Goal: Book appointment/travel/reservation

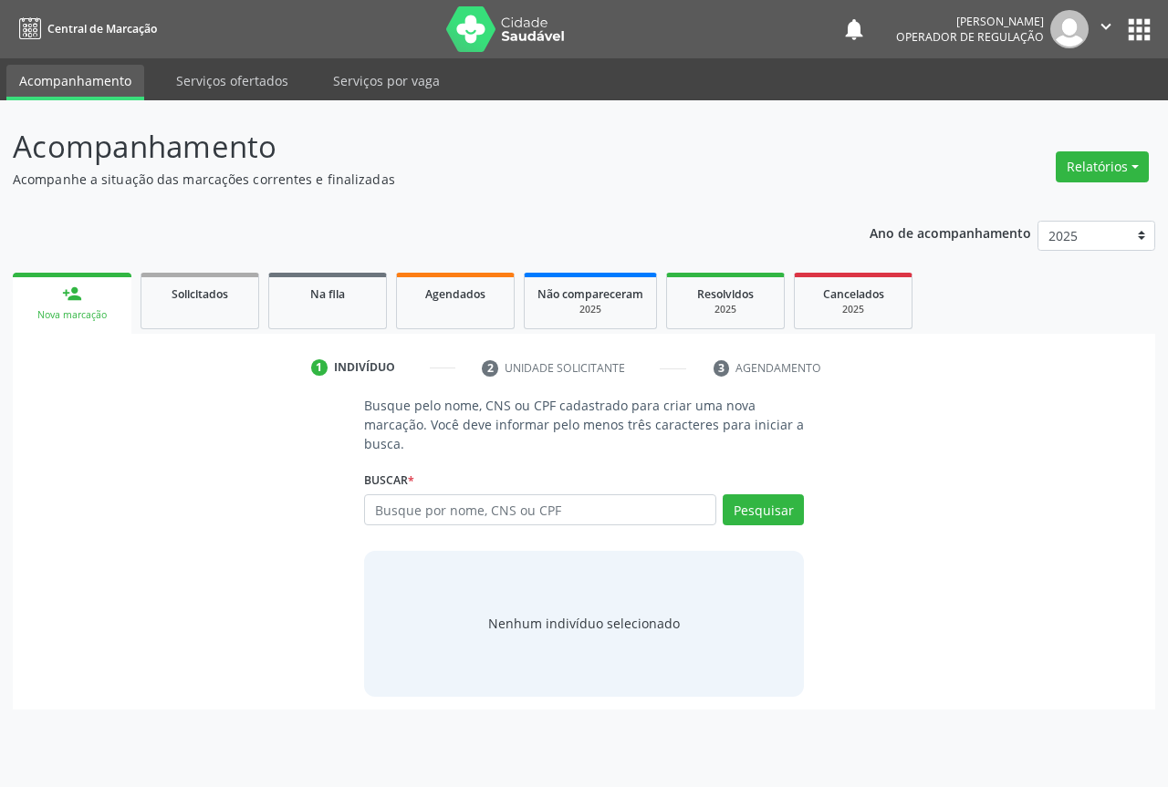
click at [401, 507] on input "text" at bounding box center [540, 510] width 352 height 31
type input "[PERSON_NAME]"
click at [748, 508] on button "Pesquisar" at bounding box center [763, 510] width 81 height 31
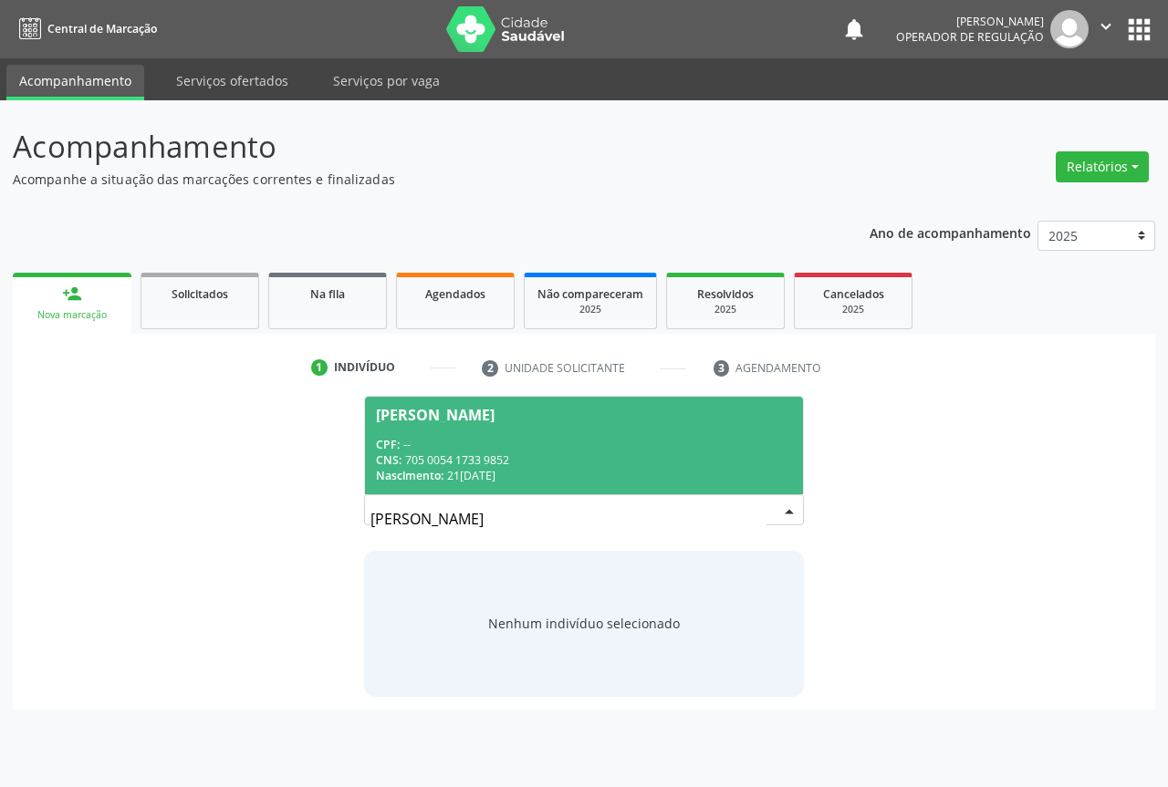
click at [426, 454] on div "CNS: 705 0054 1733 9852" at bounding box center [584, 461] width 416 height 16
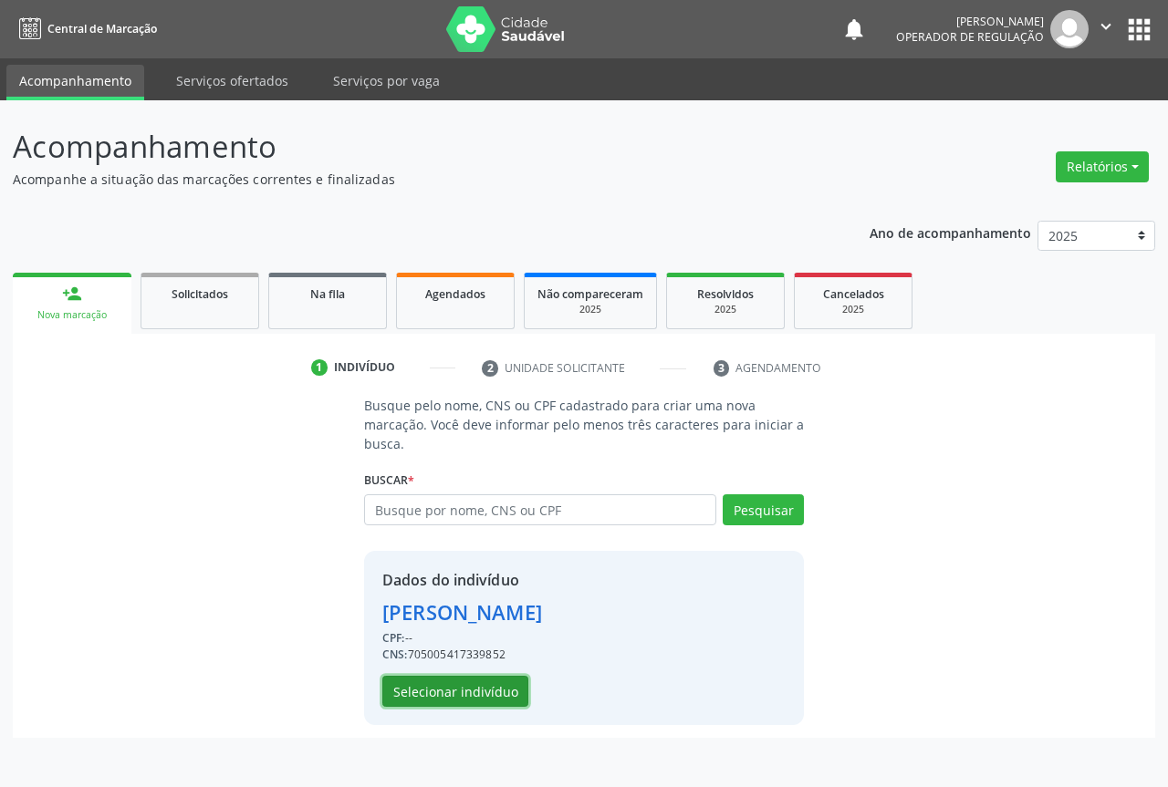
click at [445, 681] on button "Selecionar indivíduo" at bounding box center [455, 691] width 146 height 31
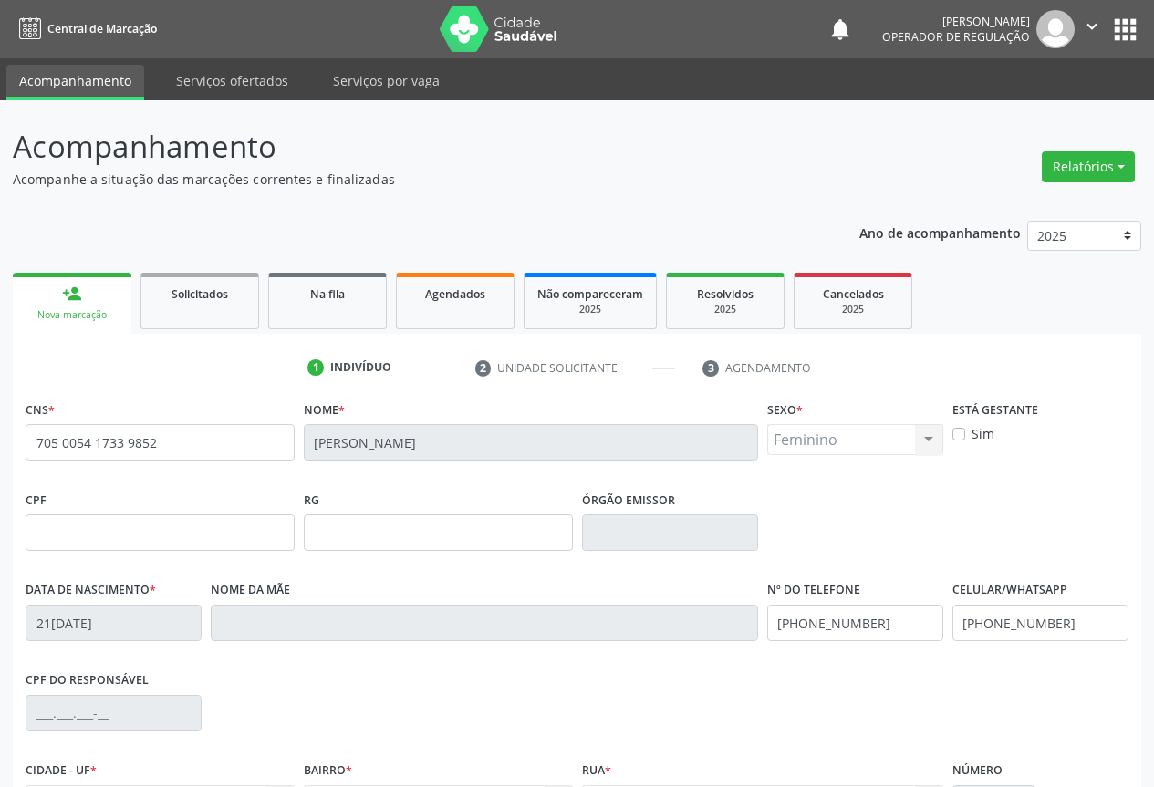
scroll to position [202, 0]
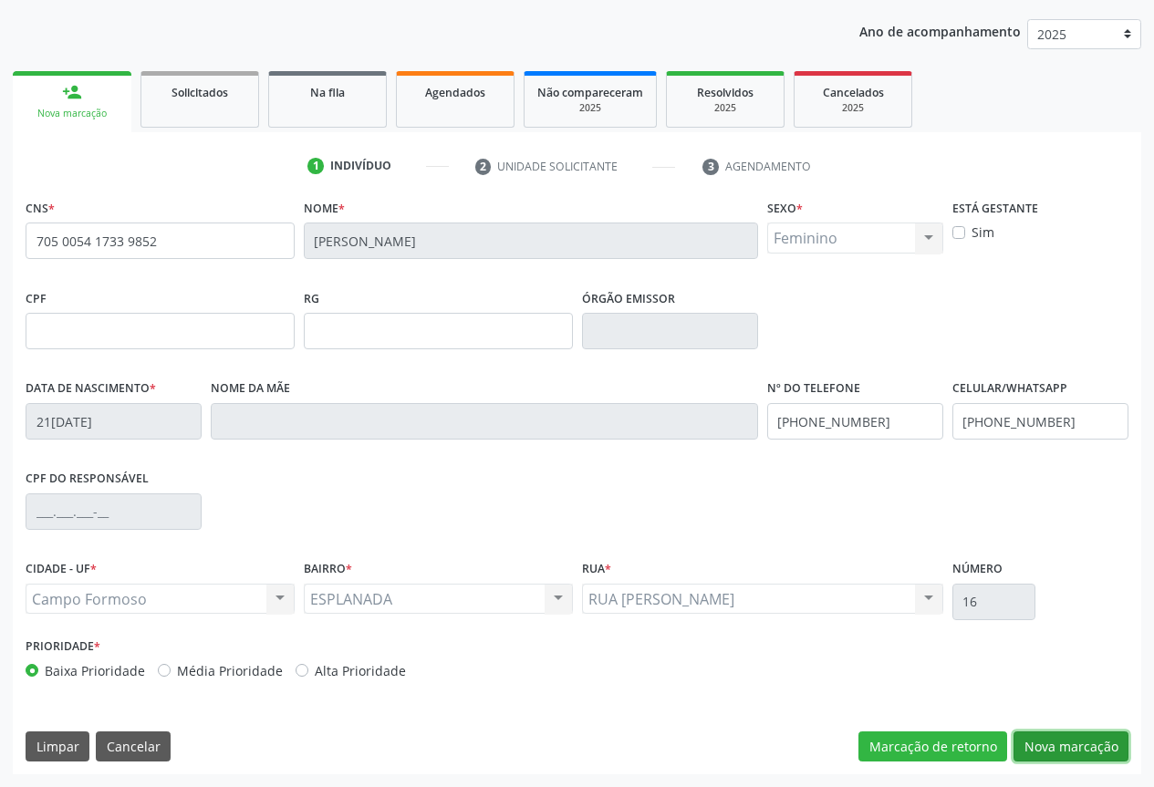
click at [1065, 745] on button "Nova marcação" at bounding box center [1071, 747] width 115 height 31
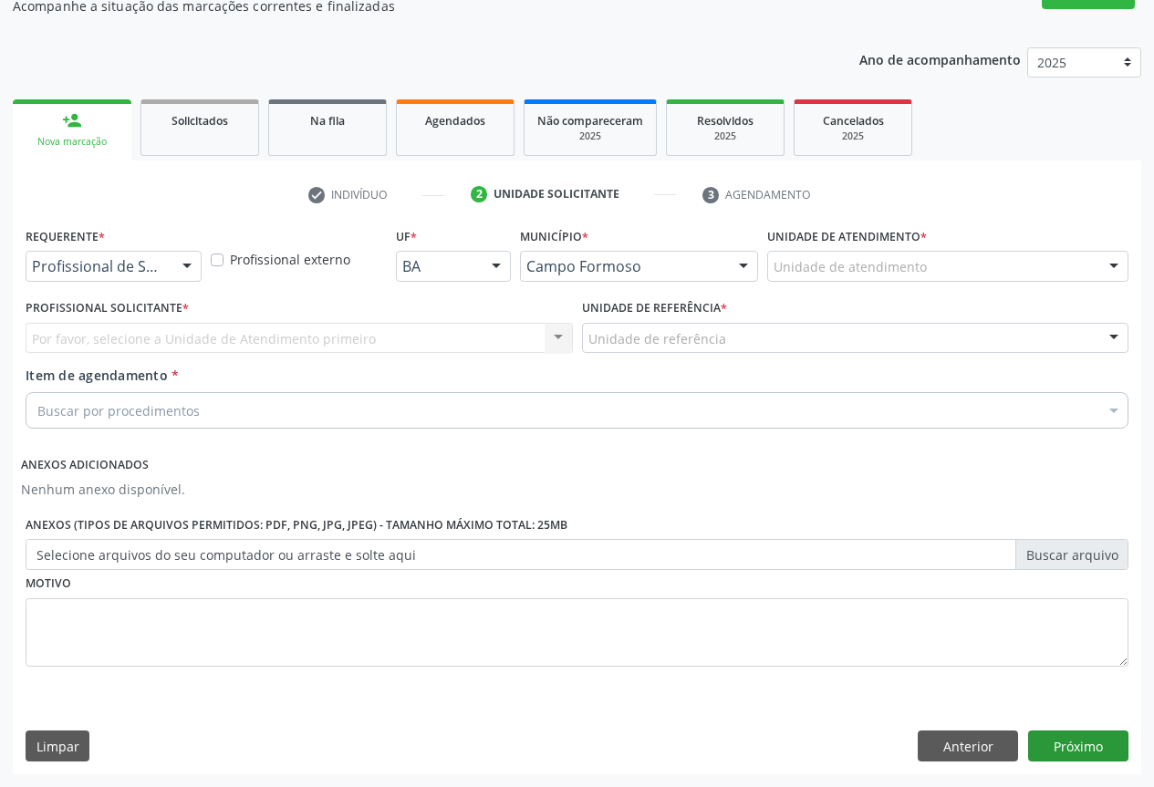
scroll to position [173, 0]
click at [175, 261] on div at bounding box center [186, 267] width 27 height 31
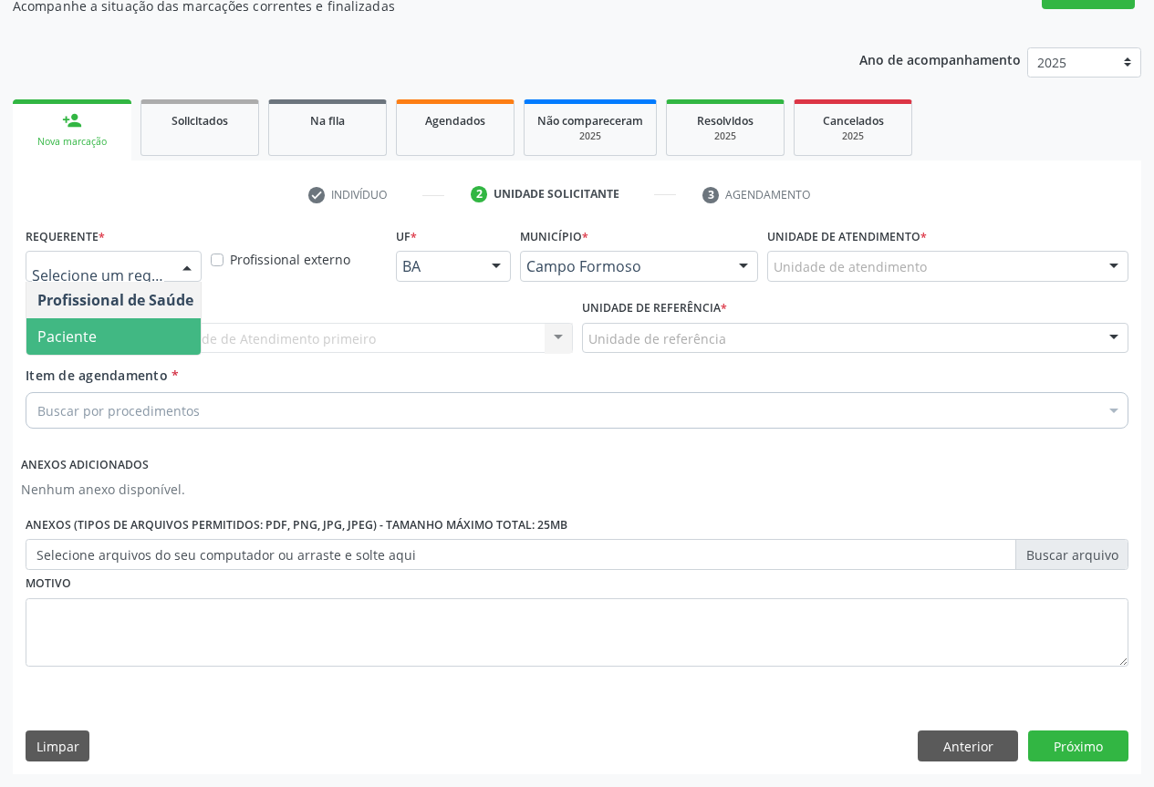
drag, startPoint x: 105, startPoint y: 344, endPoint x: 202, endPoint y: 349, distance: 96.9
click at [110, 345] on span "Paciente" at bounding box center [115, 336] width 178 height 36
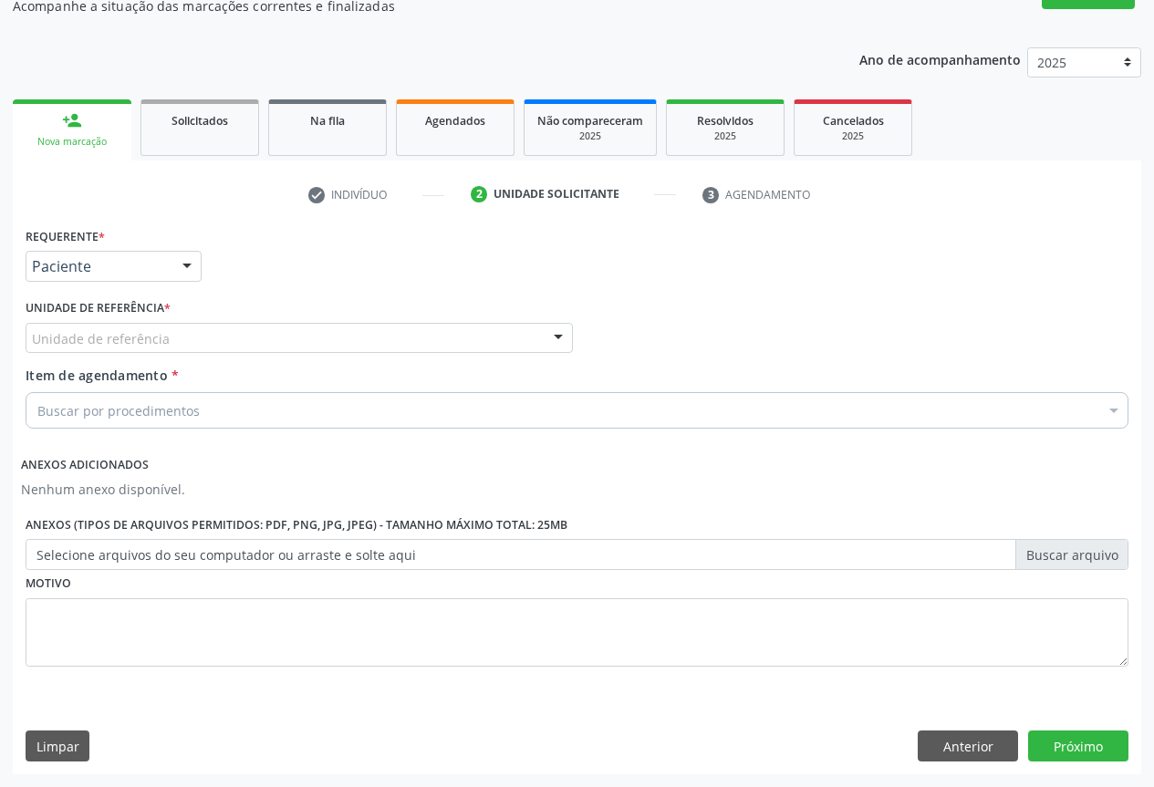
click at [248, 349] on div "Unidade de referência" at bounding box center [299, 338] width 547 height 31
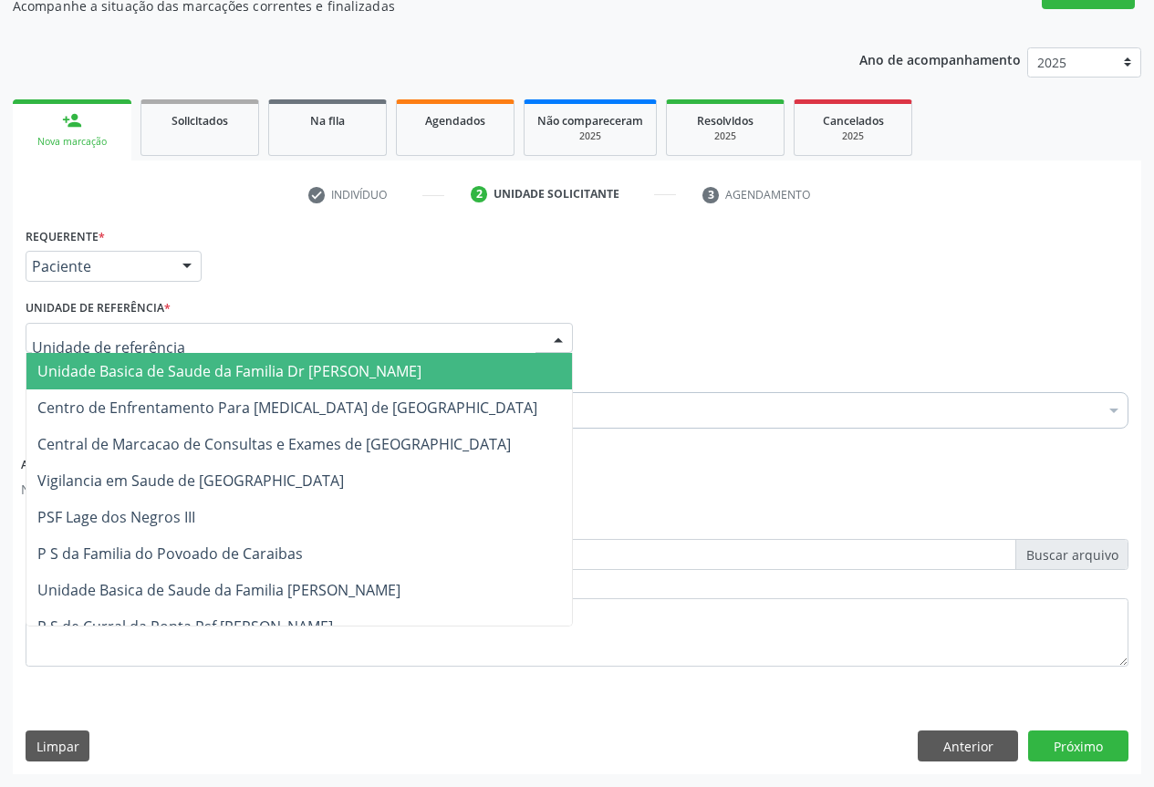
drag, startPoint x: 202, startPoint y: 369, endPoint x: 221, endPoint y: 401, distance: 37.2
click at [205, 371] on span "Unidade Basica de Saude da Familia Dr [PERSON_NAME]" at bounding box center [229, 371] width 384 height 20
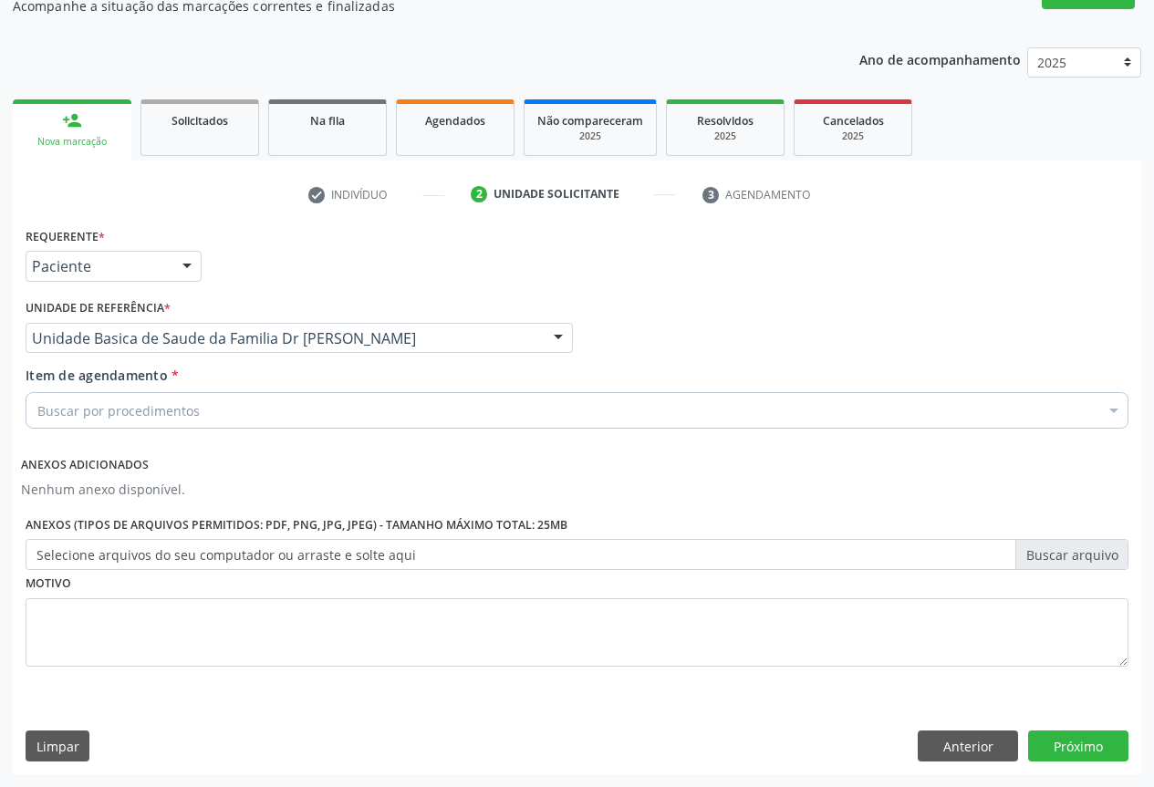
drag, startPoint x: 171, startPoint y: 407, endPoint x: 184, endPoint y: 400, distance: 15.5
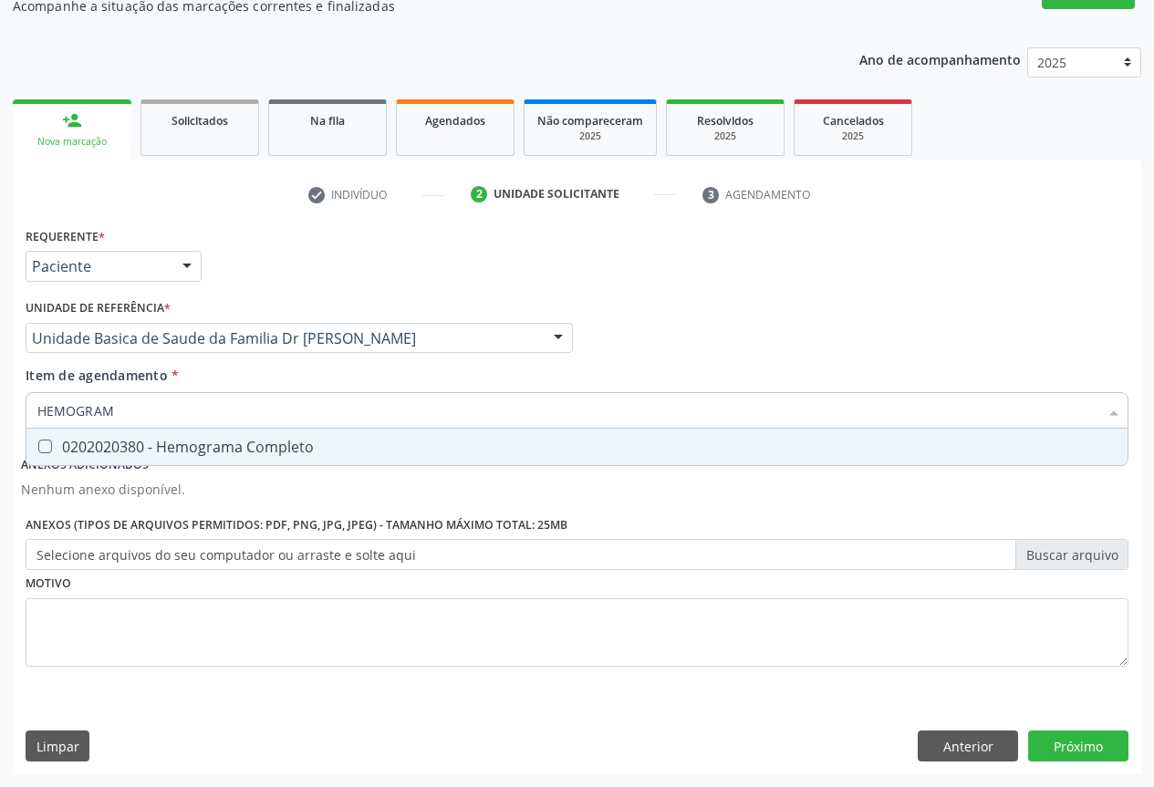
type input "HEMOGRAMA"
click at [207, 447] on div "0202020380 - Hemograma Completo" at bounding box center [576, 447] width 1079 height 15
checkbox Completo "true"
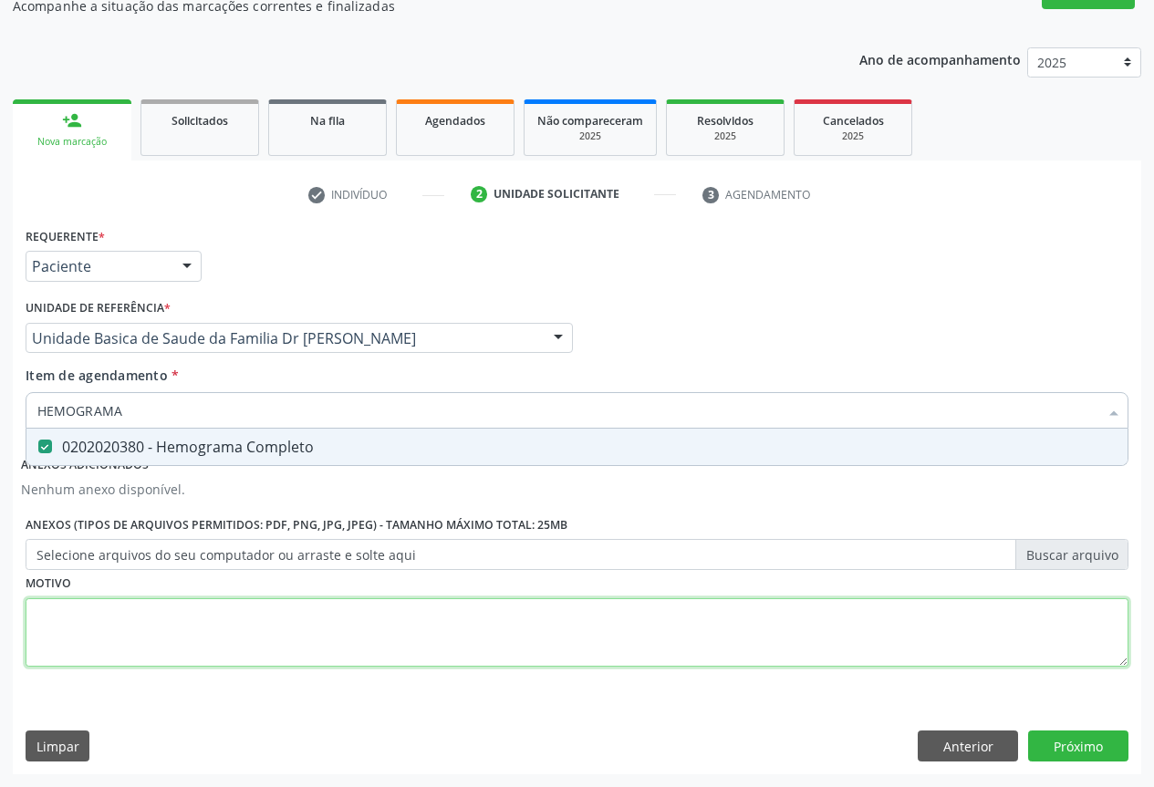
click at [213, 617] on div "Requerente * Paciente Profissional de Saúde Paciente Nenhum resultado encontrad…" at bounding box center [577, 458] width 1103 height 470
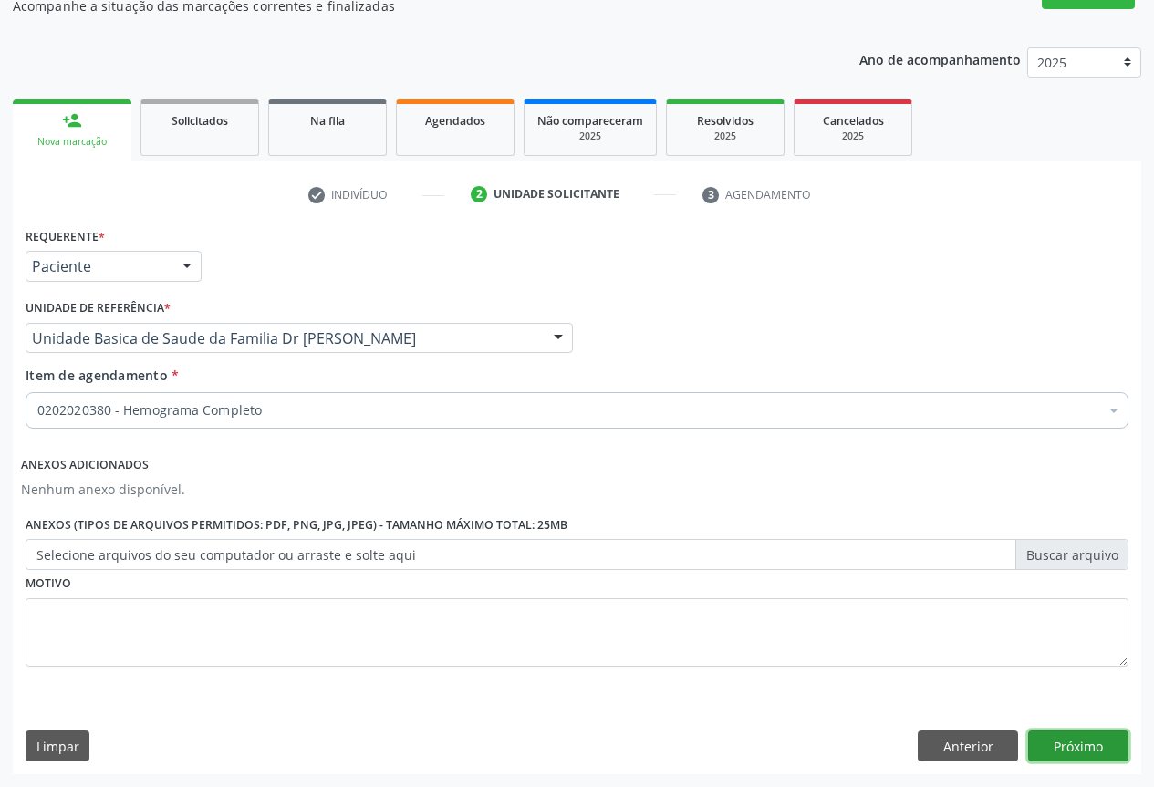
click at [1082, 748] on button "Próximo" at bounding box center [1078, 746] width 100 height 31
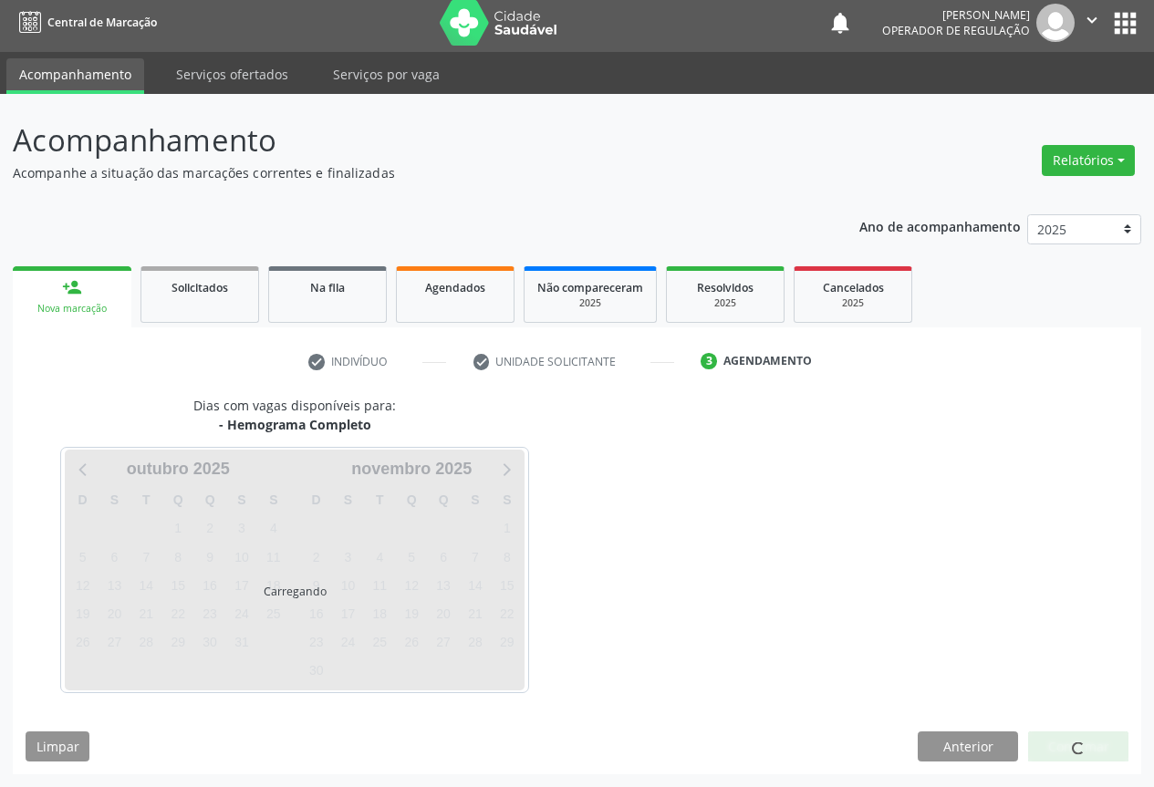
scroll to position [6, 0]
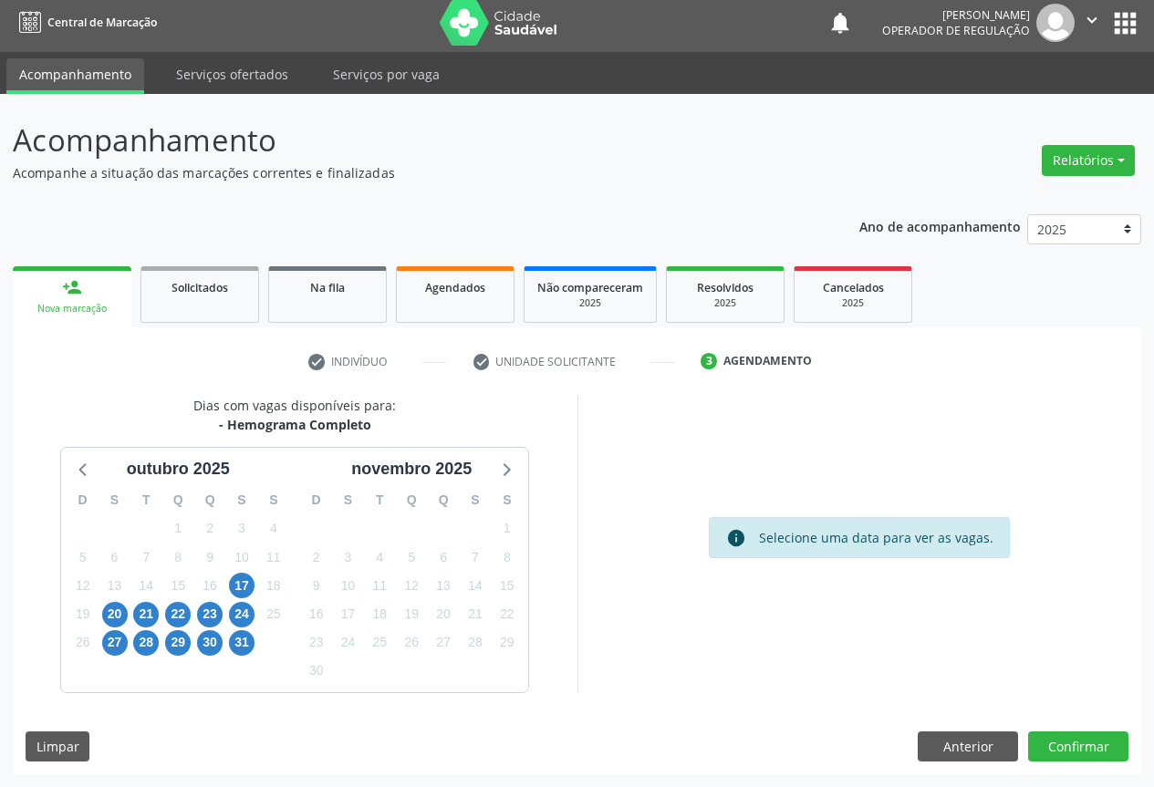
click at [1094, 16] on icon "" at bounding box center [1092, 20] width 20 height 20
click at [1009, 109] on link "Sair" at bounding box center [1046, 105] width 126 height 26
